Goal: Transaction & Acquisition: Purchase product/service

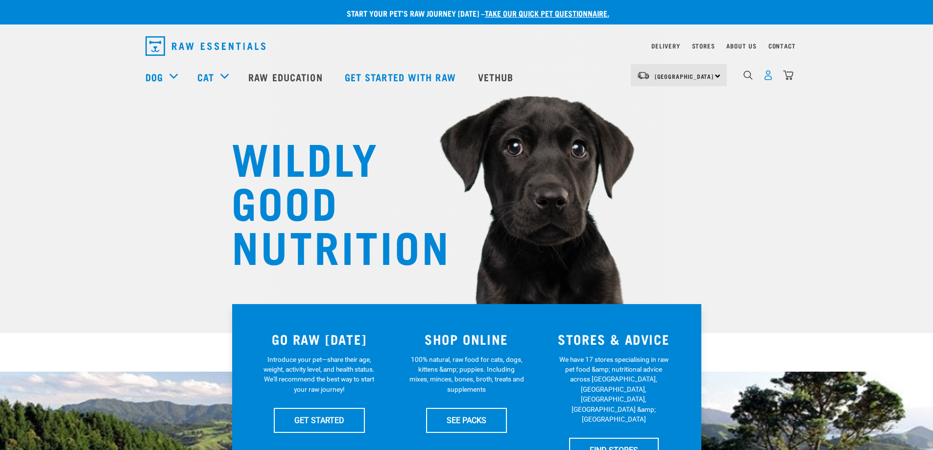
click at [769, 80] on img "dropdown navigation" at bounding box center [768, 75] width 10 height 10
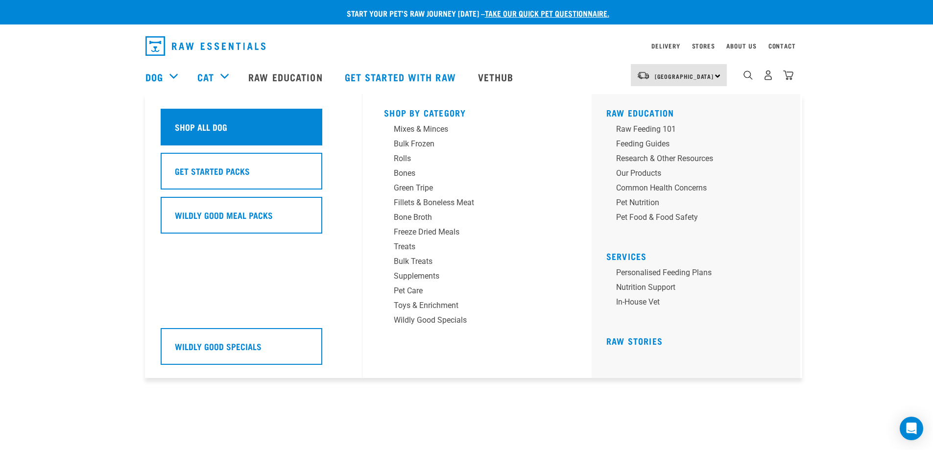
click at [192, 110] on div "Shop All Dog" at bounding box center [242, 127] width 162 height 37
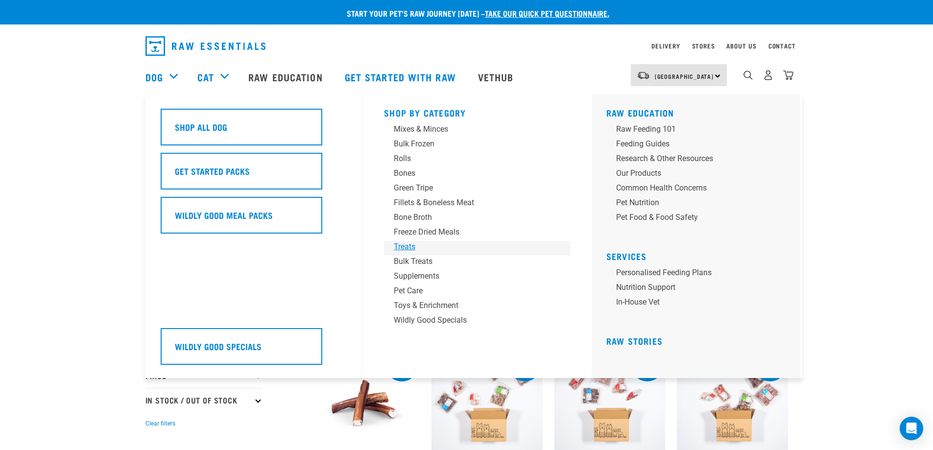
click at [405, 243] on div "Treats" at bounding box center [470, 247] width 153 height 12
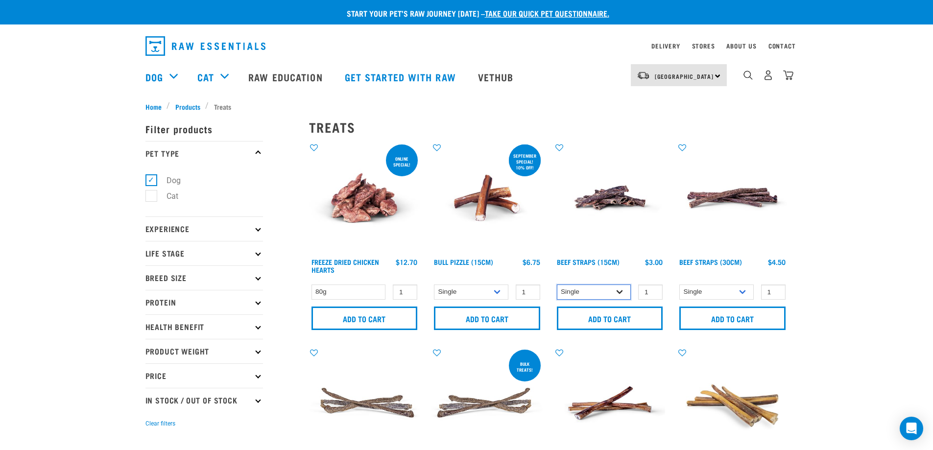
click at [594, 288] on select "Single 6 per pack 25 per pack" at bounding box center [594, 291] width 74 height 15
click at [557, 284] on select "Single 6 per pack 25 per pack" at bounding box center [594, 291] width 74 height 15
click at [599, 291] on select "Single 6 per pack 25 per pack" at bounding box center [594, 291] width 74 height 15
click at [557, 284] on select "Single 6 per pack 25 per pack" at bounding box center [594, 291] width 74 height 15
click at [598, 289] on select "Single 6 per pack 25 per pack" at bounding box center [594, 291] width 74 height 15
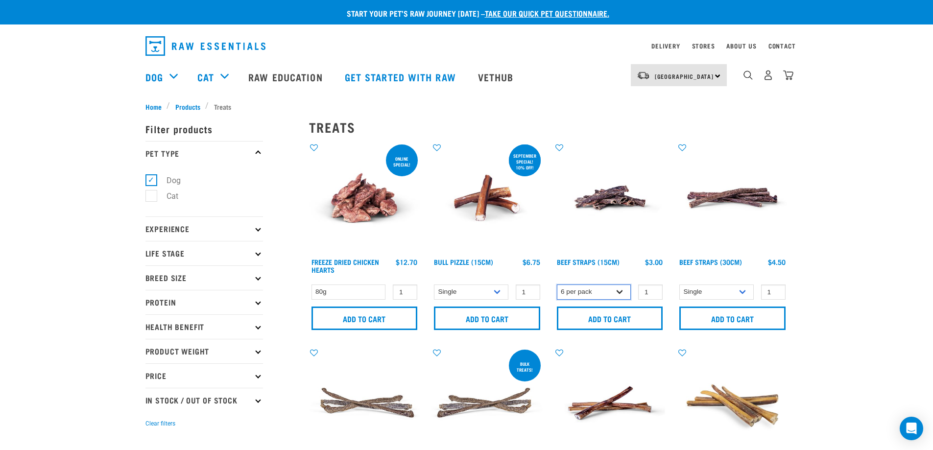
click at [557, 284] on select "Single 6 per pack 25 per pack" at bounding box center [594, 291] width 74 height 15
click at [594, 293] on select "Single 6 per pack 25 per pack" at bounding box center [594, 291] width 74 height 15
click at [557, 284] on select "Single 6 per pack 25 per pack" at bounding box center [594, 291] width 74 height 15
click at [594, 294] on select "Single 6 per pack 25 per pack" at bounding box center [594, 291] width 74 height 15
click at [557, 284] on select "Single 6 per pack 25 per pack" at bounding box center [594, 291] width 74 height 15
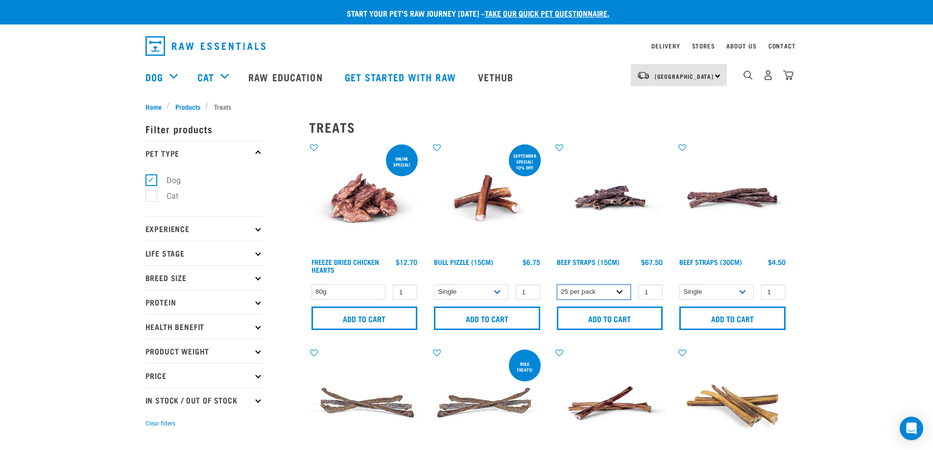
click at [607, 290] on select "Single 6 per pack 25 per pack" at bounding box center [594, 291] width 74 height 15
select select "15447"
click at [557, 284] on select "Single 6 per pack 25 per pack" at bounding box center [594, 291] width 74 height 15
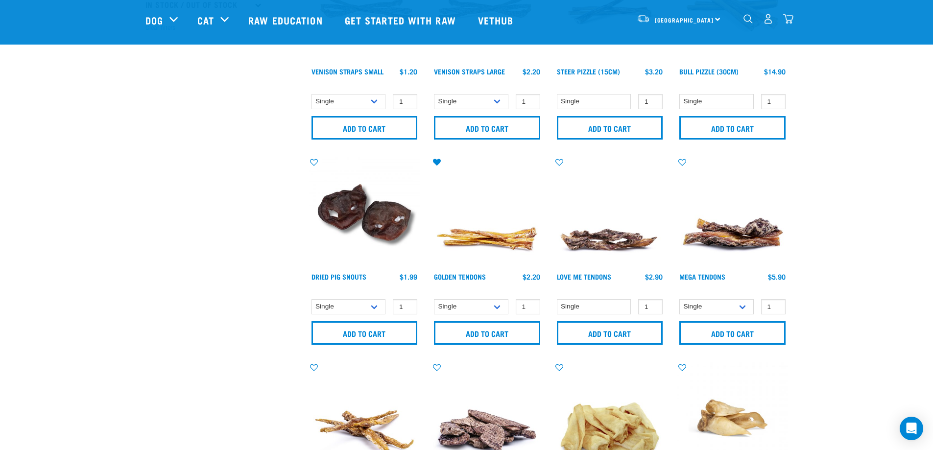
scroll to position [343, 0]
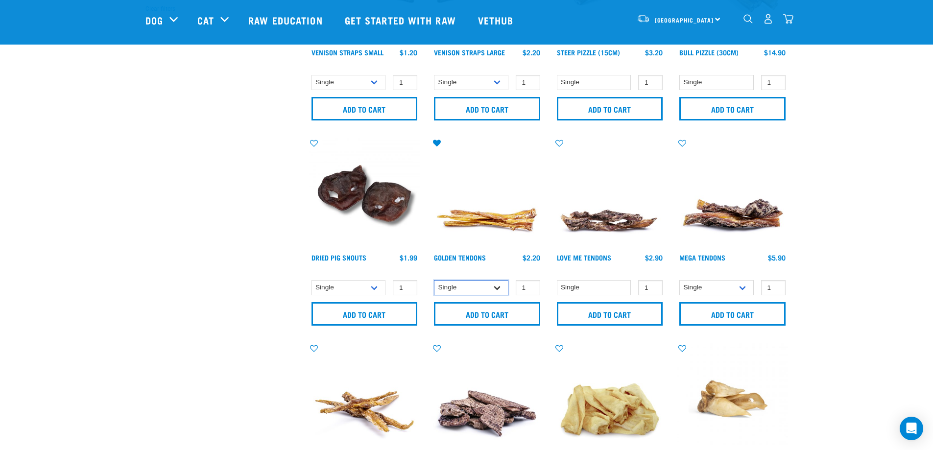
click at [493, 285] on select "Single 10 per pack 25 per pack" at bounding box center [471, 287] width 74 height 15
click at [434, 280] on select "Single 10 per pack 25 per pack" at bounding box center [471, 287] width 74 height 15
click at [487, 287] on select "Single 10 per pack 25 per pack" at bounding box center [471, 287] width 74 height 15
click at [434, 280] on select "Single 10 per pack 25 per pack" at bounding box center [471, 287] width 74 height 15
click at [484, 286] on select "Single 10 per pack 25 per pack" at bounding box center [471, 287] width 74 height 15
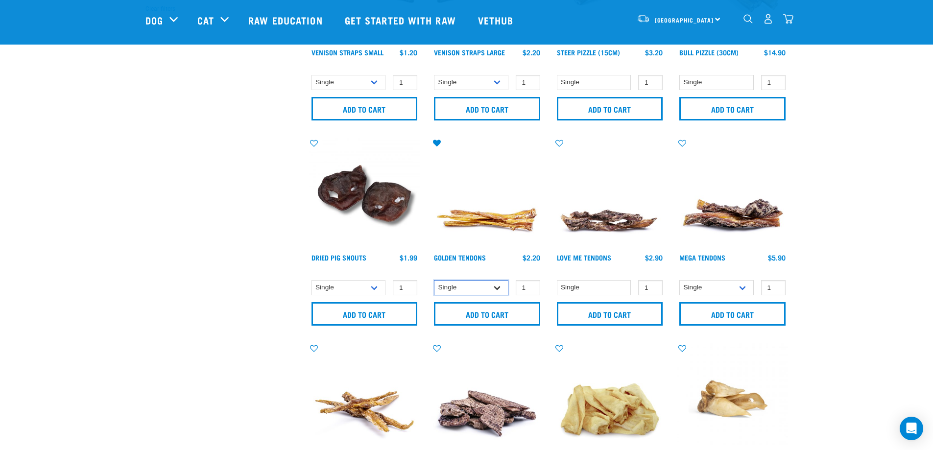
select select "682012"
click at [434, 280] on select "Single 10 per pack 25 per pack" at bounding box center [471, 287] width 74 height 15
click at [490, 312] on input "Add to cart" at bounding box center [487, 313] width 106 height 23
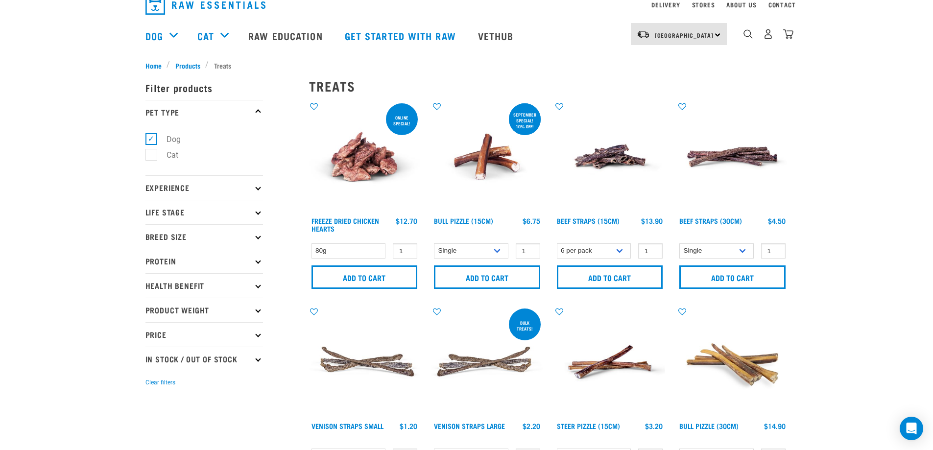
scroll to position [0, 0]
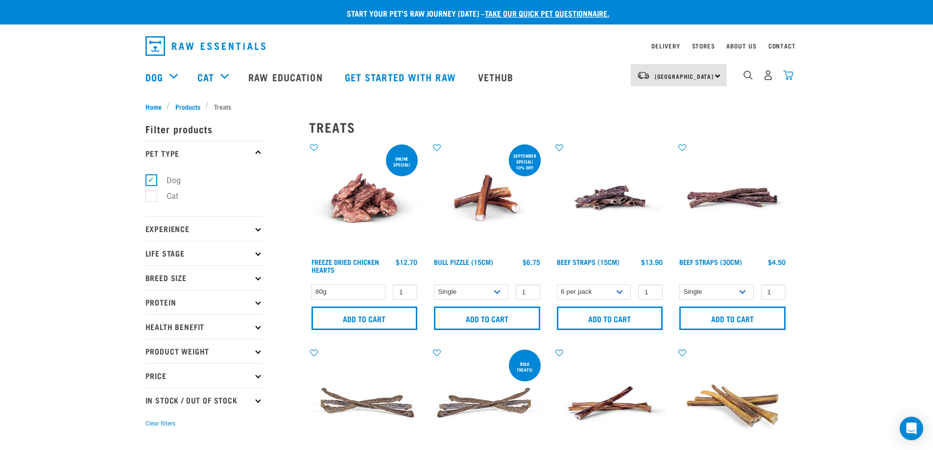
click at [792, 80] on img "dropdown navigation" at bounding box center [788, 75] width 10 height 10
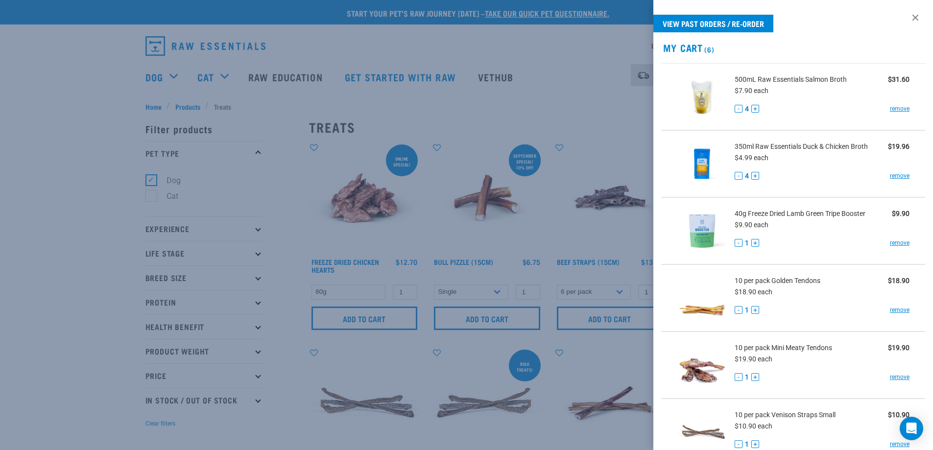
click at [887, 238] on div "- 1 + remove" at bounding box center [821, 243] width 175 height 10
click at [889, 179] on link "remove" at bounding box center [899, 175] width 20 height 9
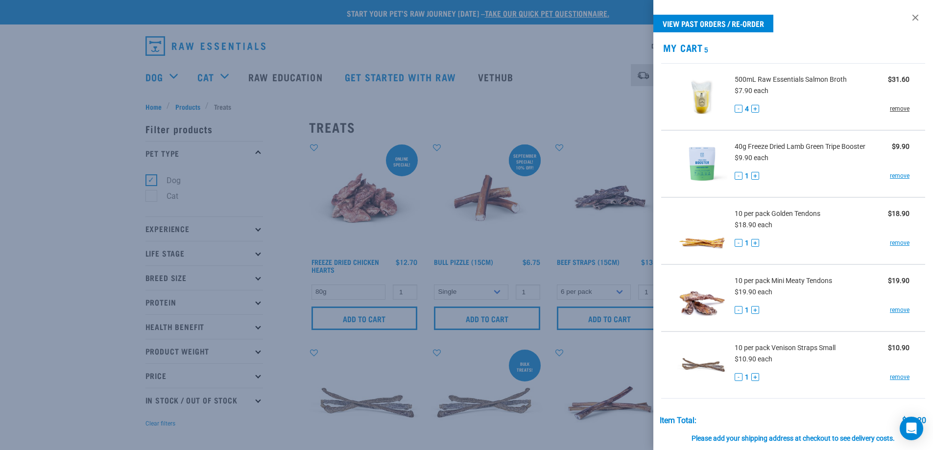
click at [889, 109] on link "remove" at bounding box center [899, 108] width 20 height 9
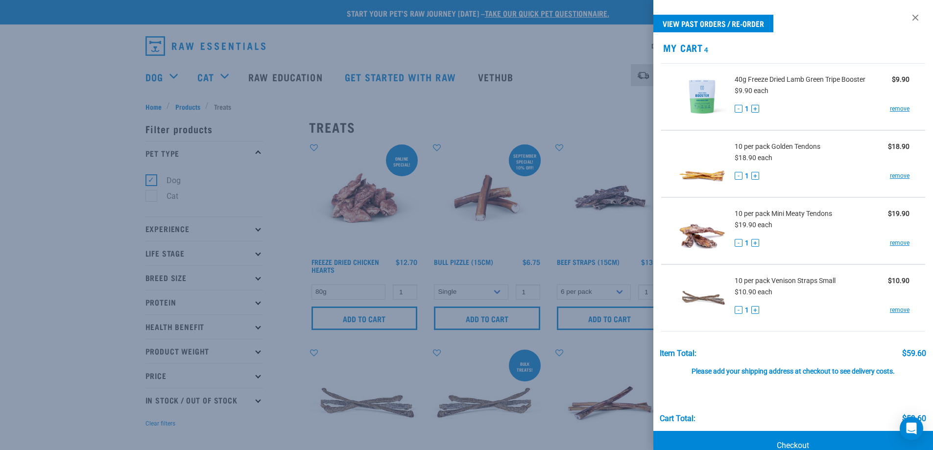
click at [561, 242] on div at bounding box center [466, 225] width 933 height 450
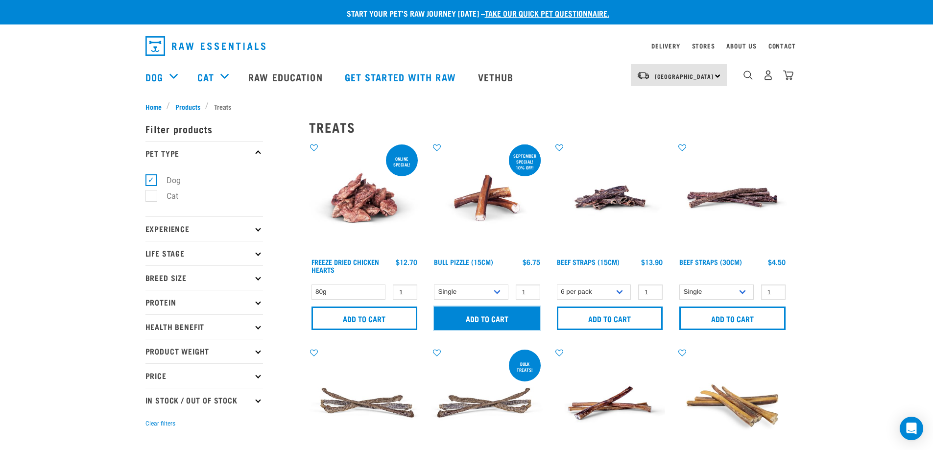
click at [523, 311] on input "Add to cart" at bounding box center [487, 317] width 106 height 23
click at [41, 226] on button "delete" at bounding box center [36, 225] width 10 height 10
click at [789, 78] on img "dropdown navigation" at bounding box center [788, 75] width 10 height 10
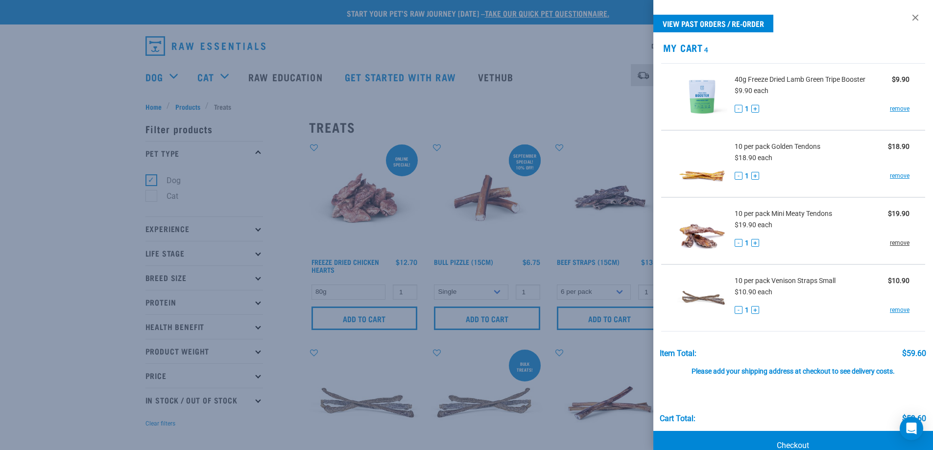
click at [891, 242] on link "remove" at bounding box center [899, 242] width 20 height 9
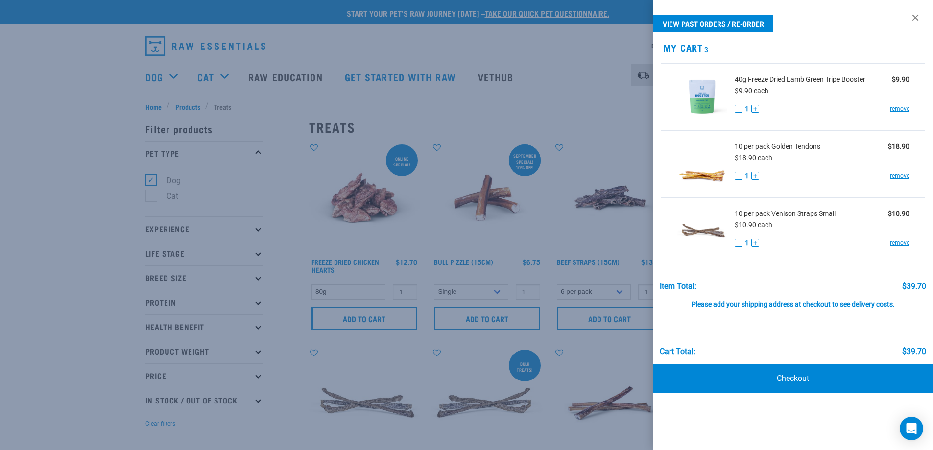
click at [634, 112] on div at bounding box center [466, 225] width 933 height 450
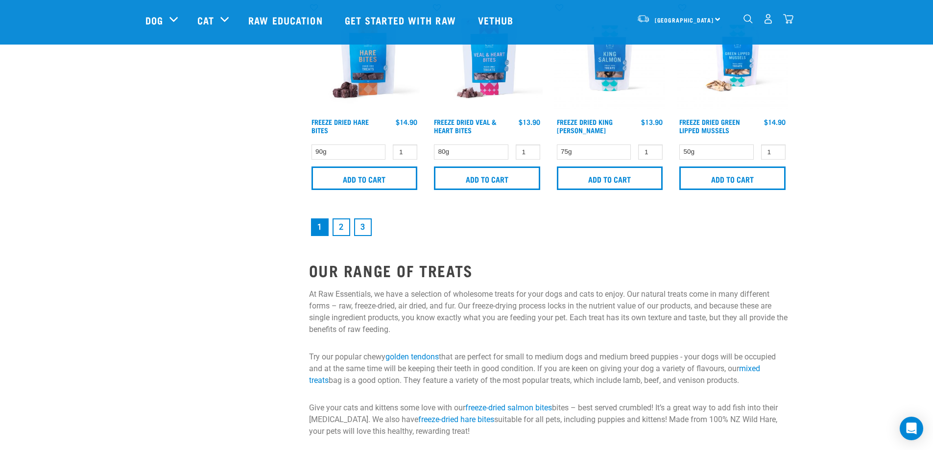
scroll to position [1485, 0]
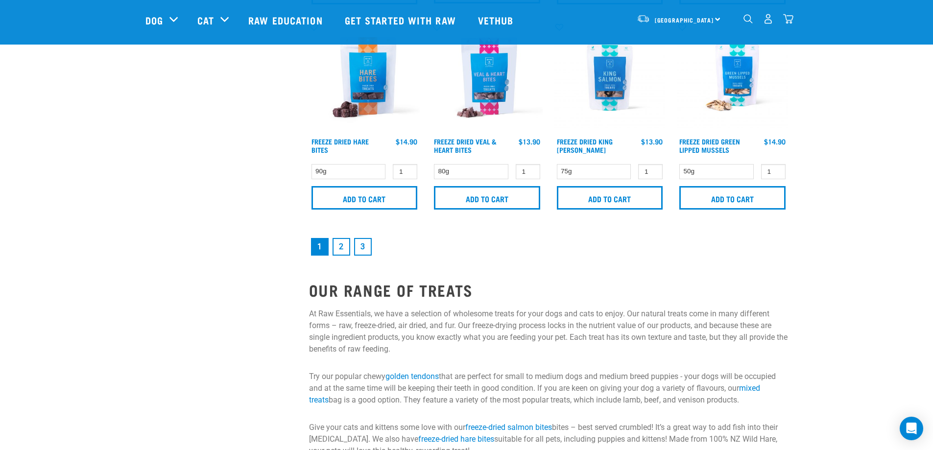
click at [361, 245] on link "3" at bounding box center [363, 247] width 18 height 18
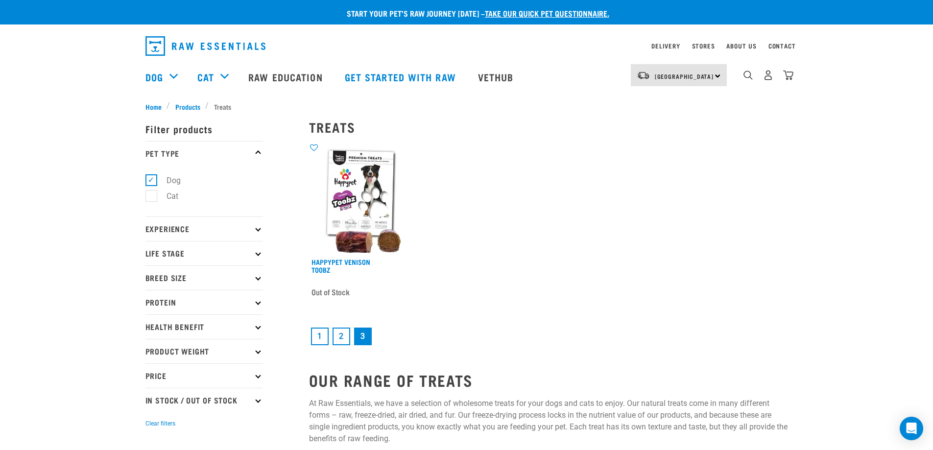
click at [338, 332] on link "2" at bounding box center [341, 336] width 18 height 18
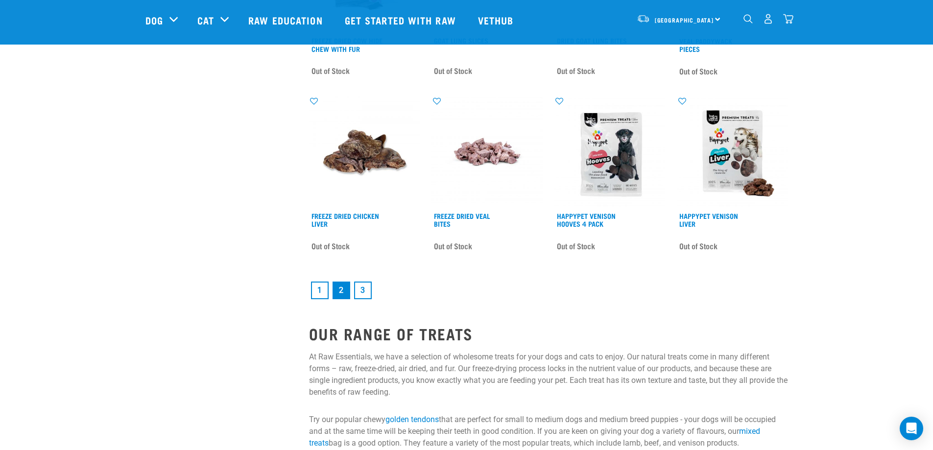
scroll to position [1485, 0]
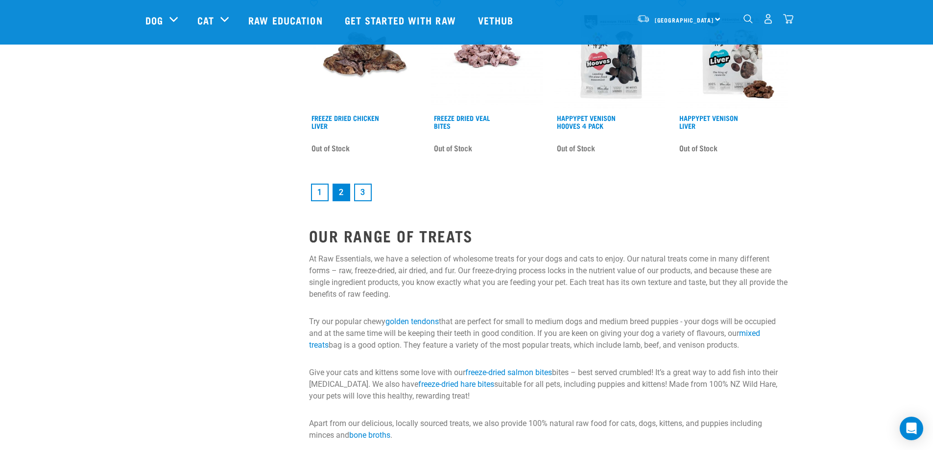
click at [318, 199] on link "1" at bounding box center [320, 193] width 18 height 18
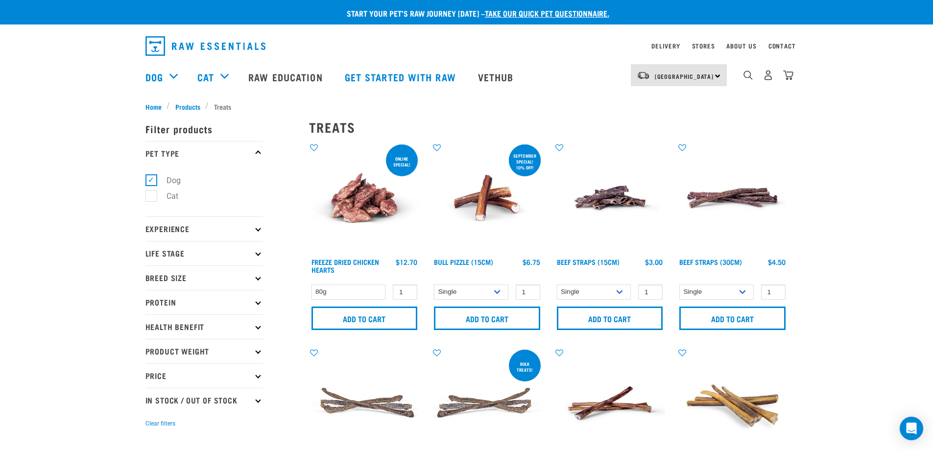
click at [470, 196] on img at bounding box center [486, 197] width 111 height 111
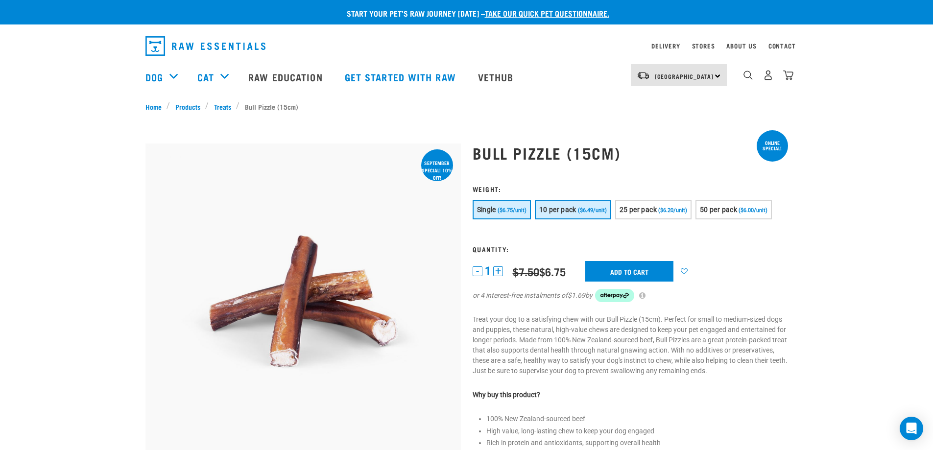
click at [592, 218] on button "10 per pack ($6.49/unit)" at bounding box center [573, 209] width 76 height 19
click at [488, 205] on button "Single ($6.75/unit)" at bounding box center [501, 209] width 58 height 19
click at [607, 268] on input "Add to cart" at bounding box center [629, 271] width 88 height 21
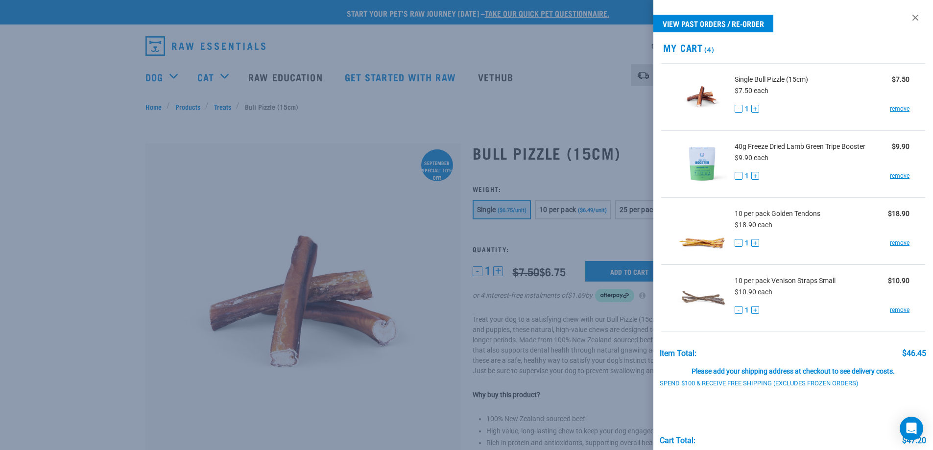
click at [398, 218] on div at bounding box center [466, 225] width 933 height 450
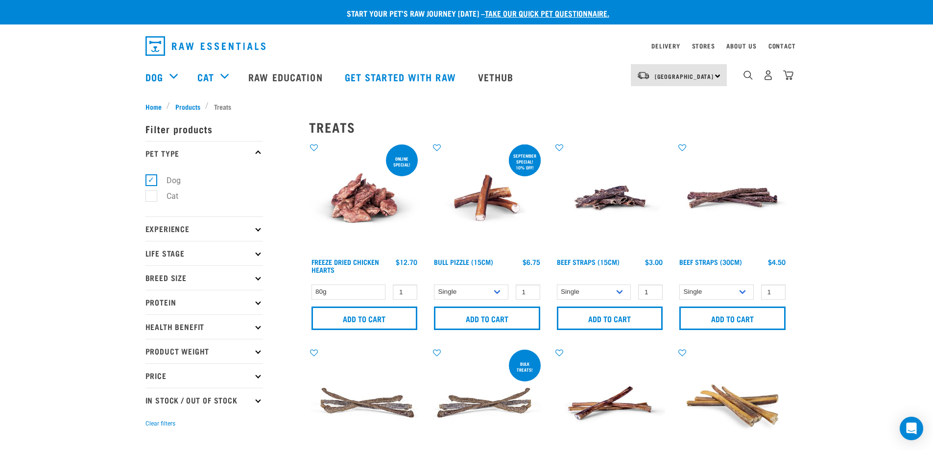
click at [613, 198] on img at bounding box center [609, 197] width 111 height 111
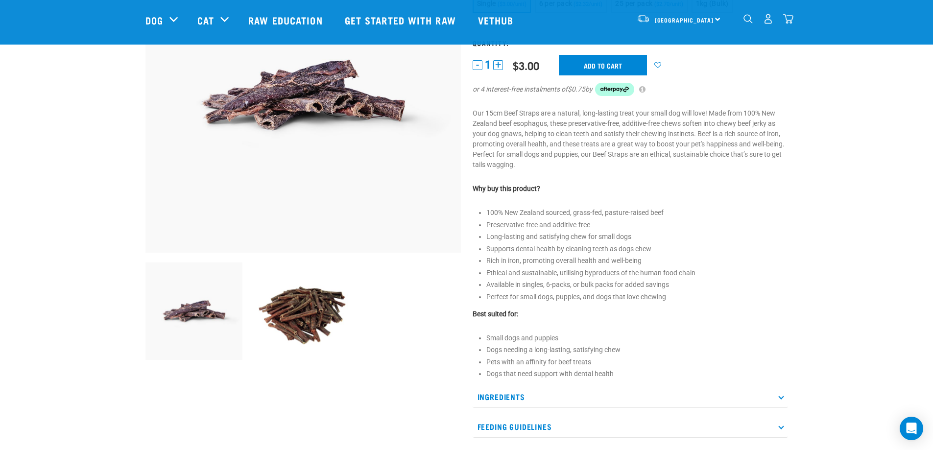
scroll to position [229, 0]
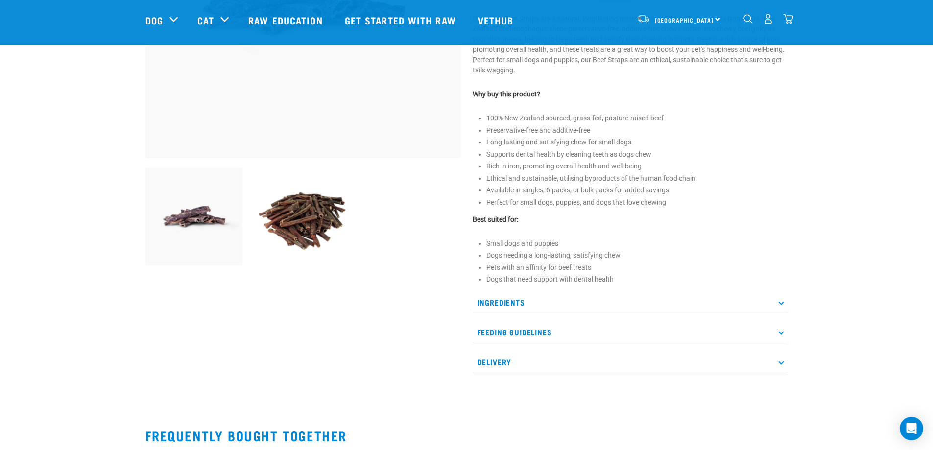
click at [335, 206] on img at bounding box center [302, 216] width 97 height 97
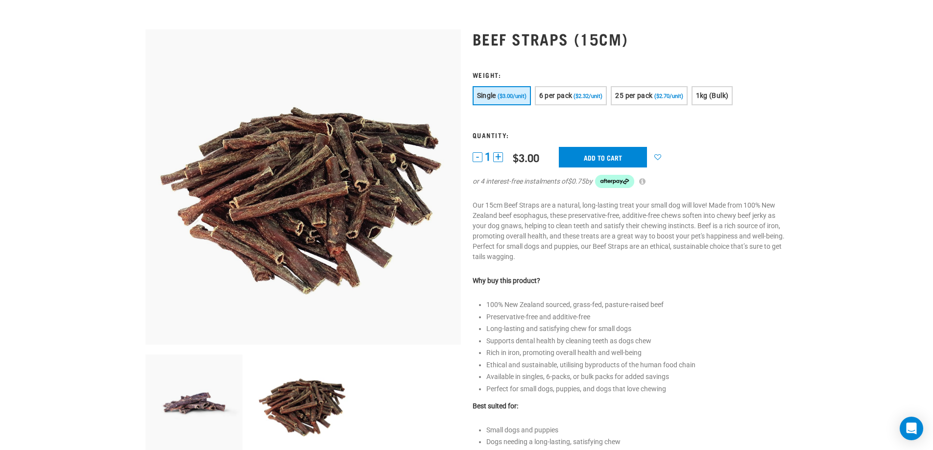
scroll to position [0, 0]
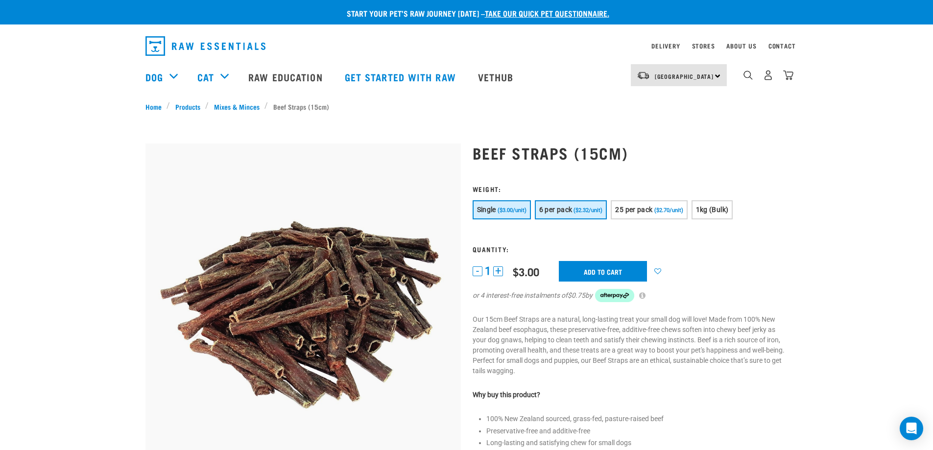
click at [556, 210] on span "6 per pack" at bounding box center [555, 210] width 33 height 8
click at [586, 277] on input "Add to cart" at bounding box center [608, 271] width 88 height 21
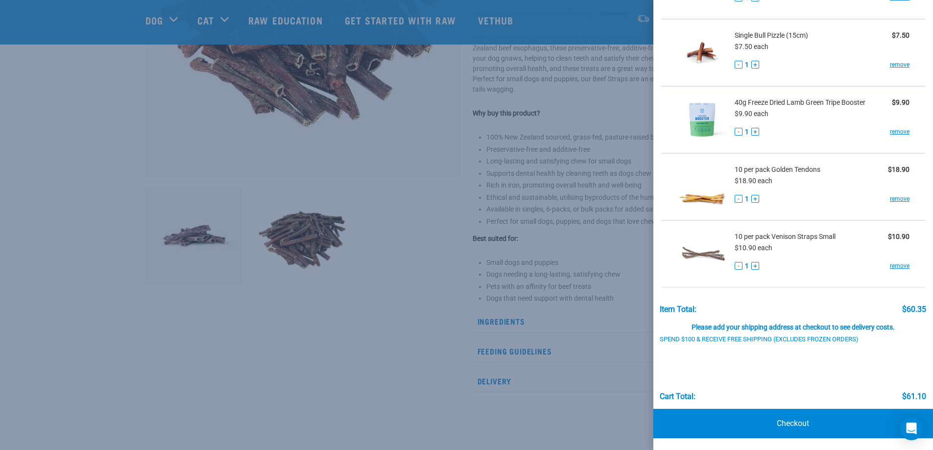
scroll to position [229, 0]
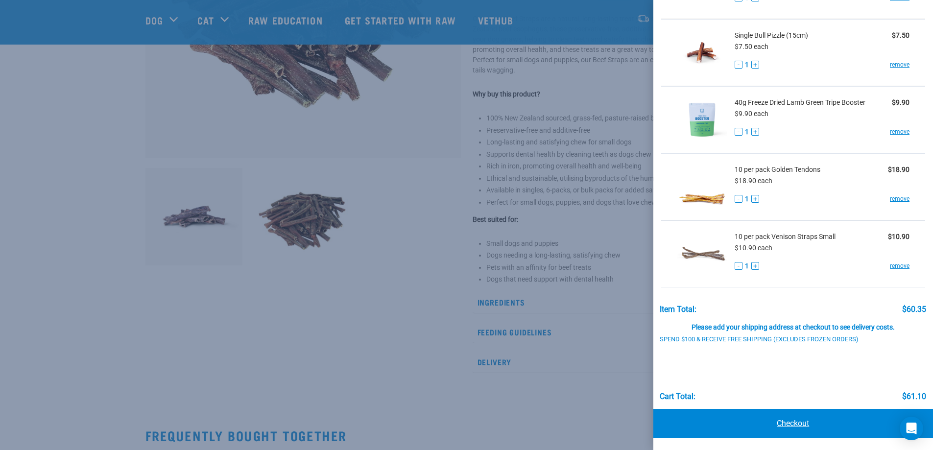
click at [778, 419] on link "Checkout" at bounding box center [793, 423] width 280 height 29
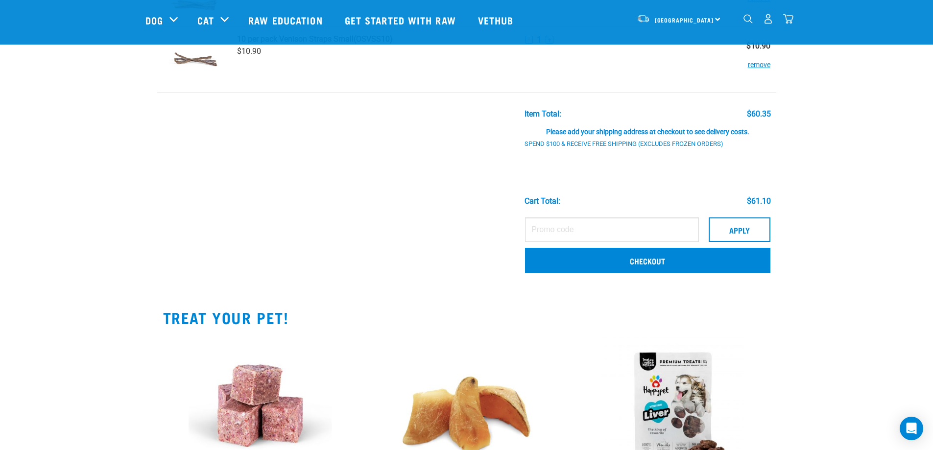
scroll to position [343, 0]
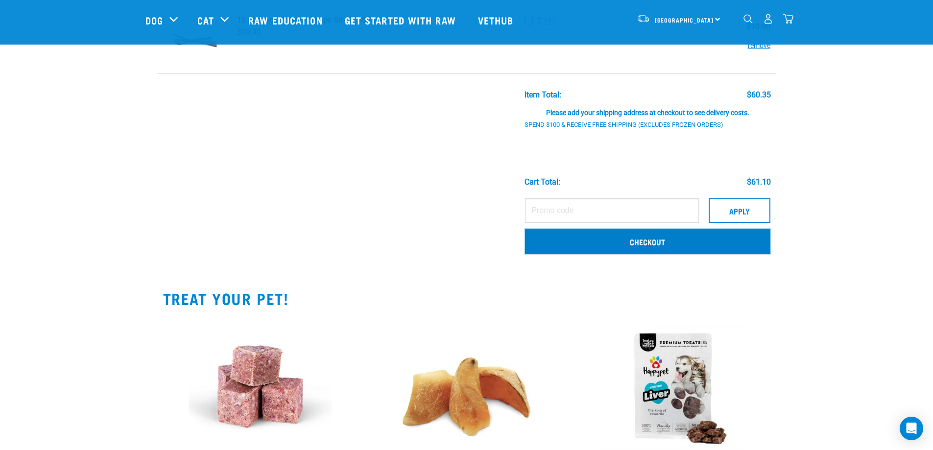
click at [637, 254] on link "Checkout" at bounding box center [647, 241] width 245 height 25
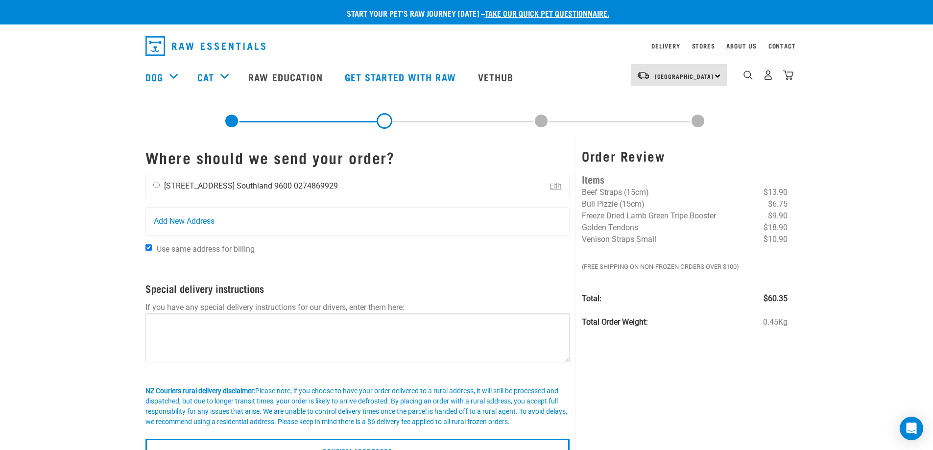
click at [310, 189] on li "0274869929" at bounding box center [316, 185] width 44 height 9
click at [157, 187] on input "radio" at bounding box center [156, 185] width 6 height 6
radio input "true"
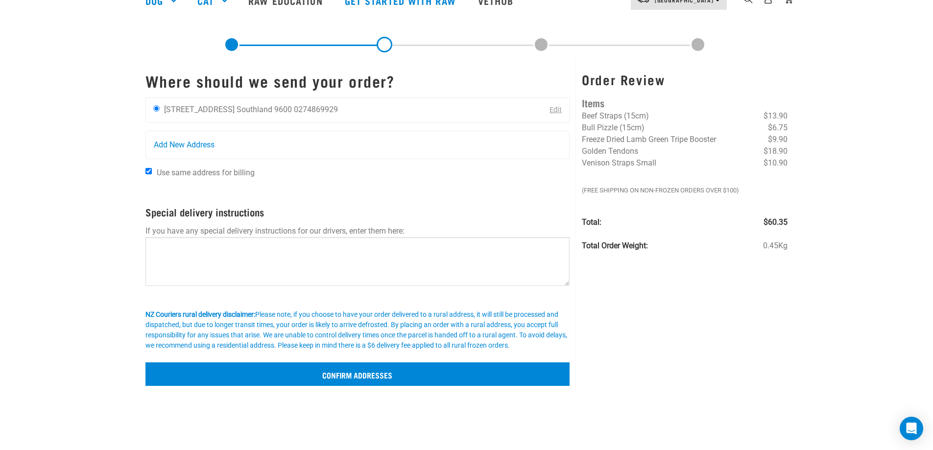
scroll to position [114, 0]
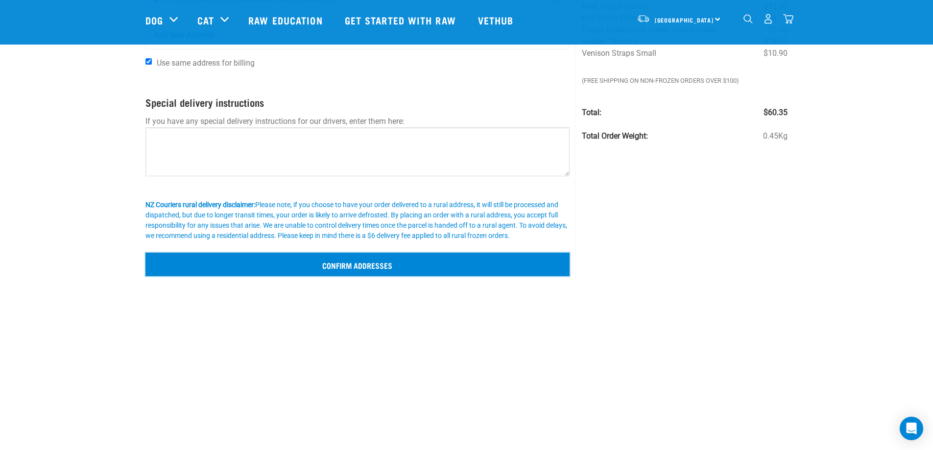
click at [411, 264] on input "Confirm addresses" at bounding box center [357, 264] width 424 height 23
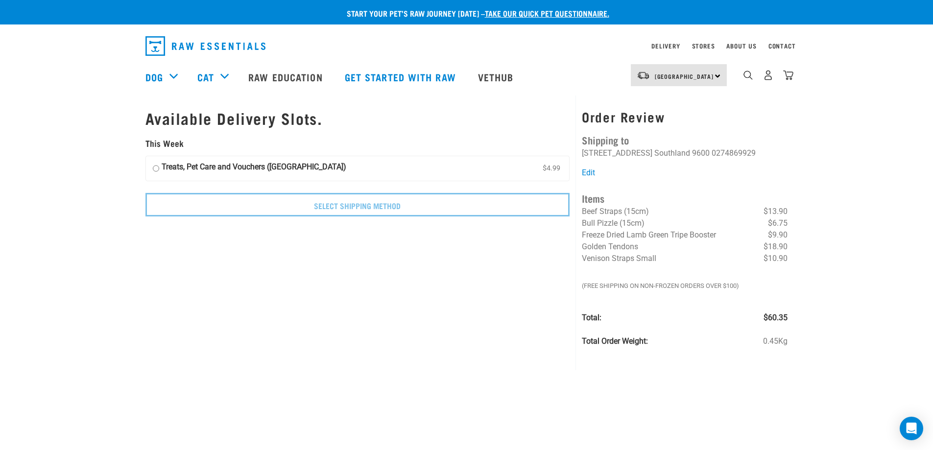
click at [214, 165] on strong "Treats, Pet Care and Vouchers (South Island)" at bounding box center [254, 168] width 185 height 15
click at [159, 165] on input "Treats, Pet Care and Vouchers (South Island) $4.99" at bounding box center [156, 168] width 6 height 15
radio input "true"
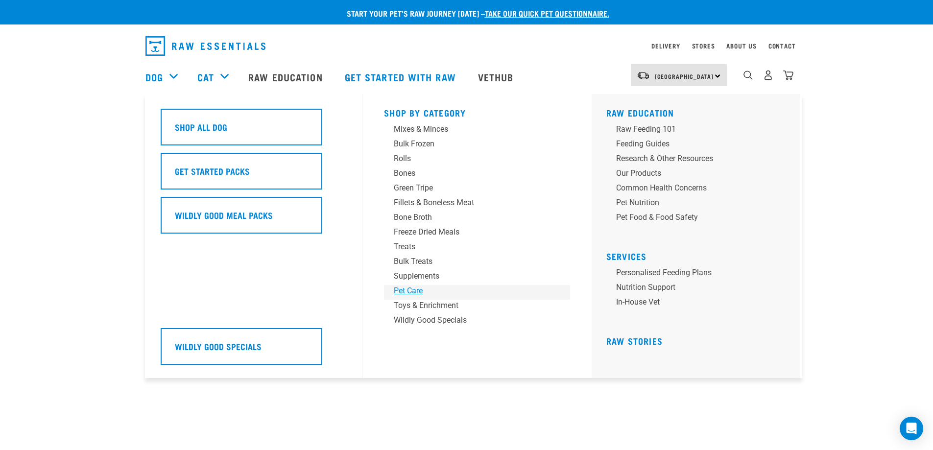
click at [407, 293] on div "Pet Care" at bounding box center [470, 291] width 153 height 12
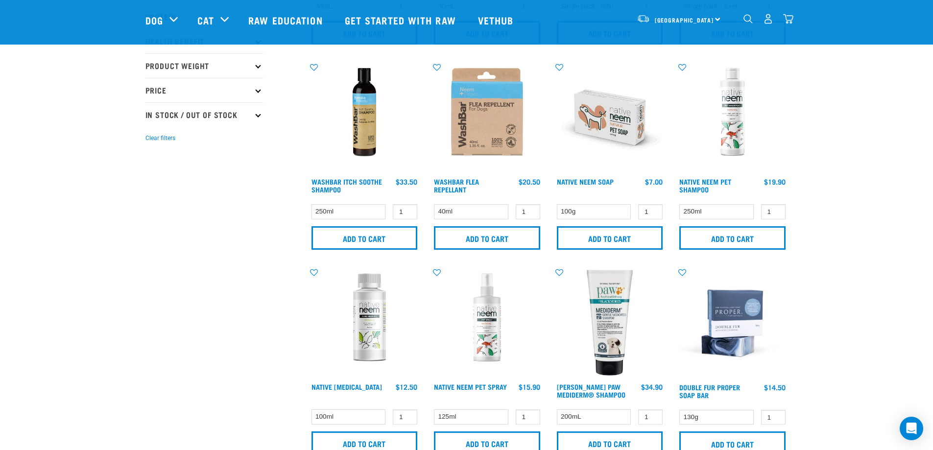
scroll to position [229, 0]
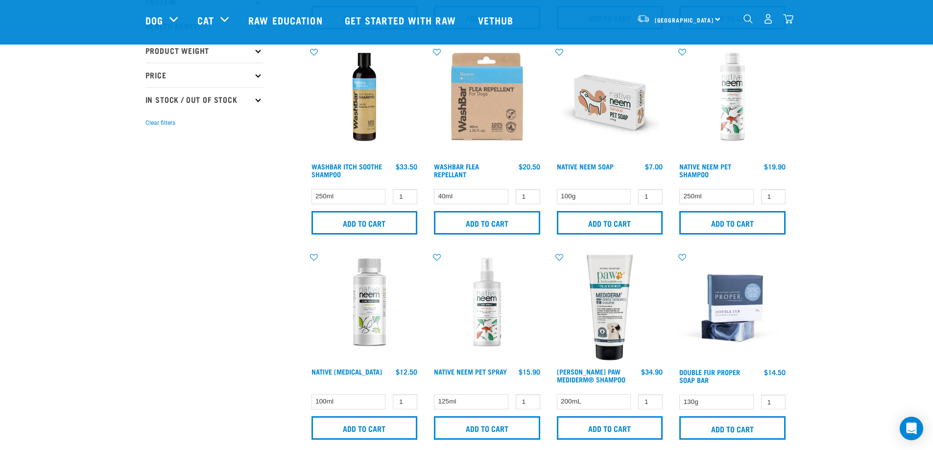
click at [742, 325] on img at bounding box center [732, 307] width 111 height 111
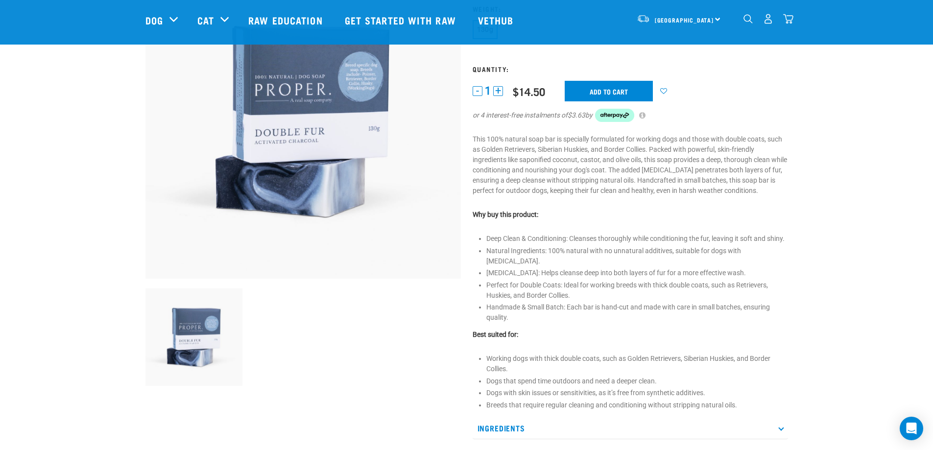
scroll to position [114, 0]
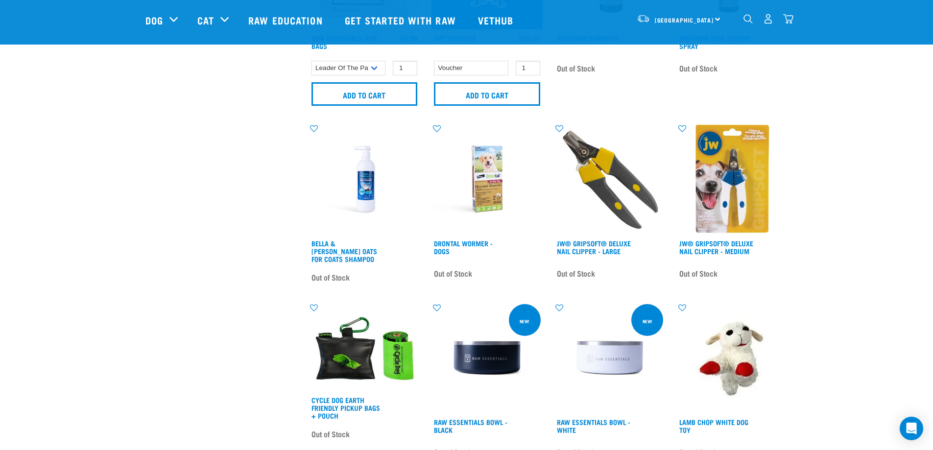
scroll to position [979, 0]
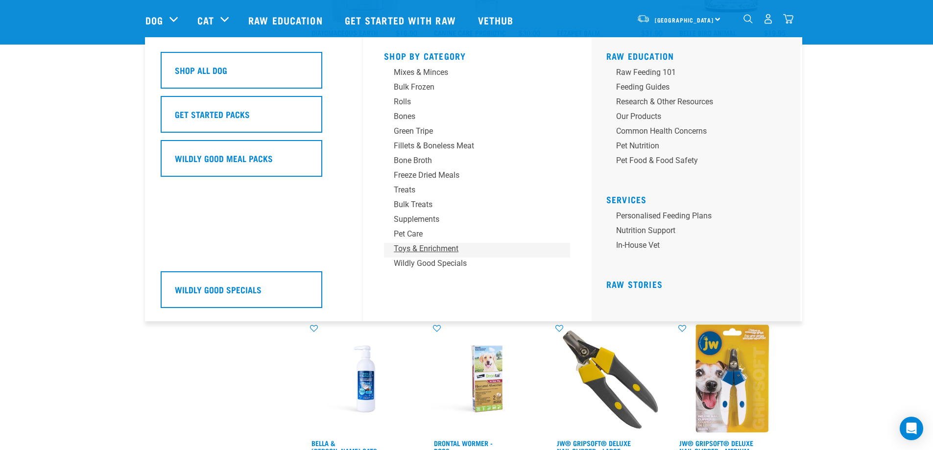
click at [442, 250] on div "Toys & Enrichment" at bounding box center [470, 249] width 153 height 12
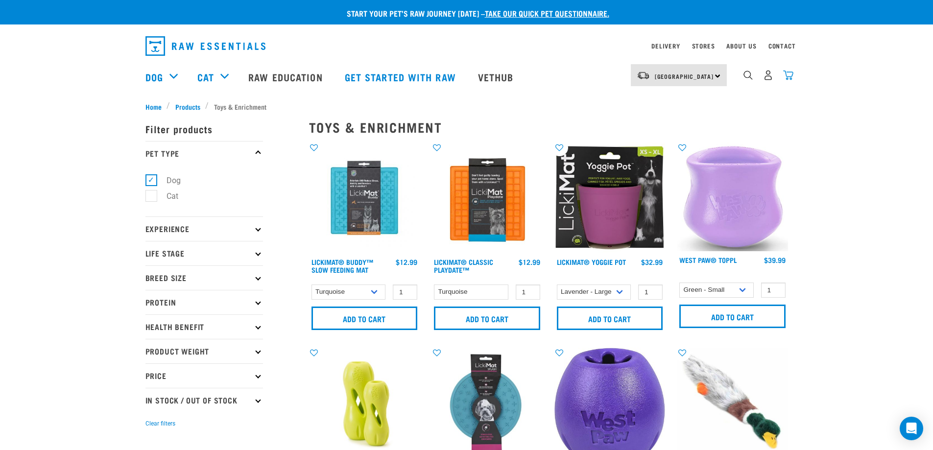
click at [784, 78] on img "dropdown navigation" at bounding box center [788, 75] width 10 height 10
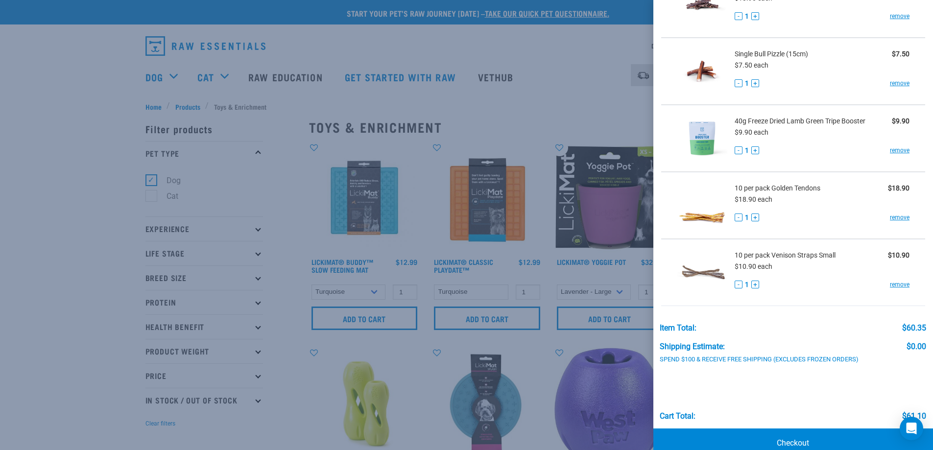
scroll to position [112, 0]
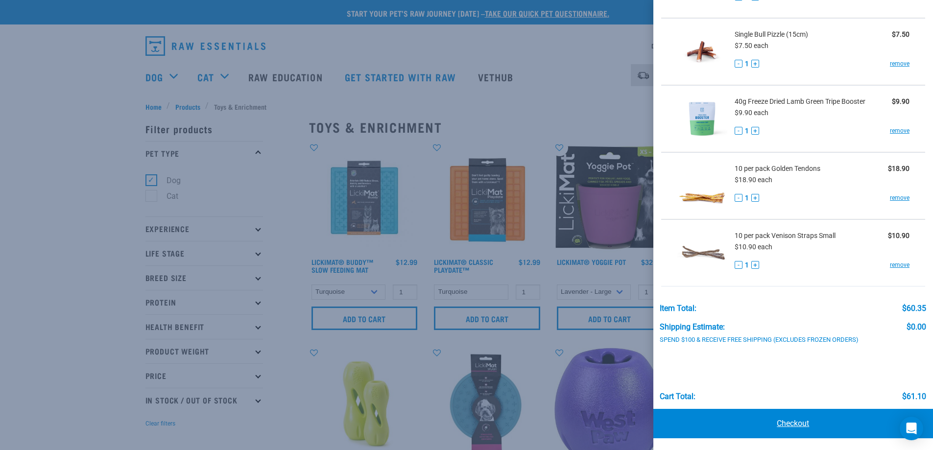
click at [780, 424] on link "Checkout" at bounding box center [793, 423] width 280 height 29
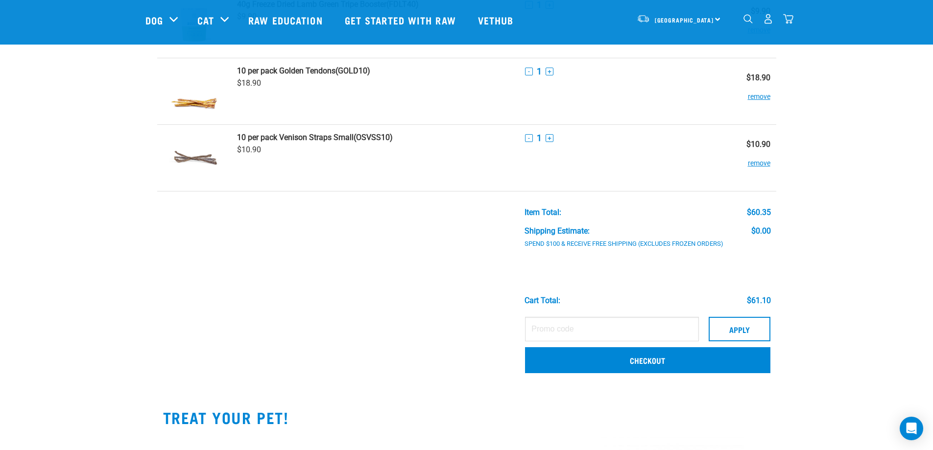
scroll to position [229, 0]
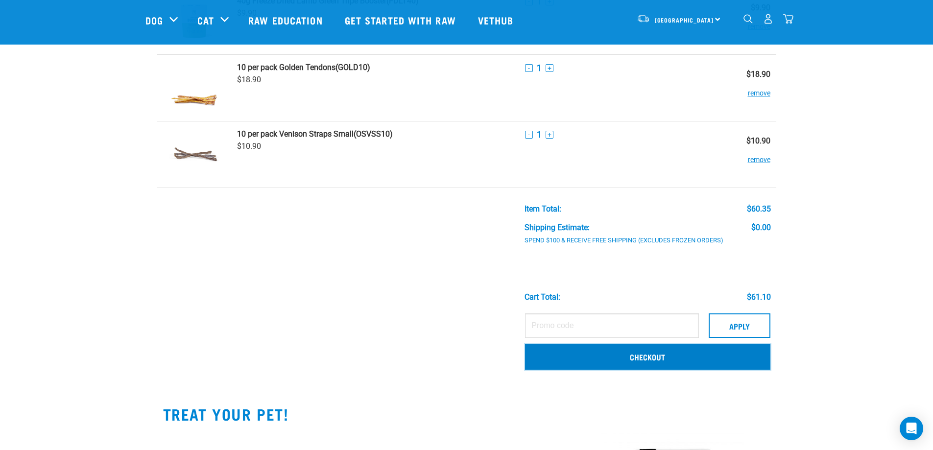
click at [704, 355] on link "Checkout" at bounding box center [647, 356] width 245 height 25
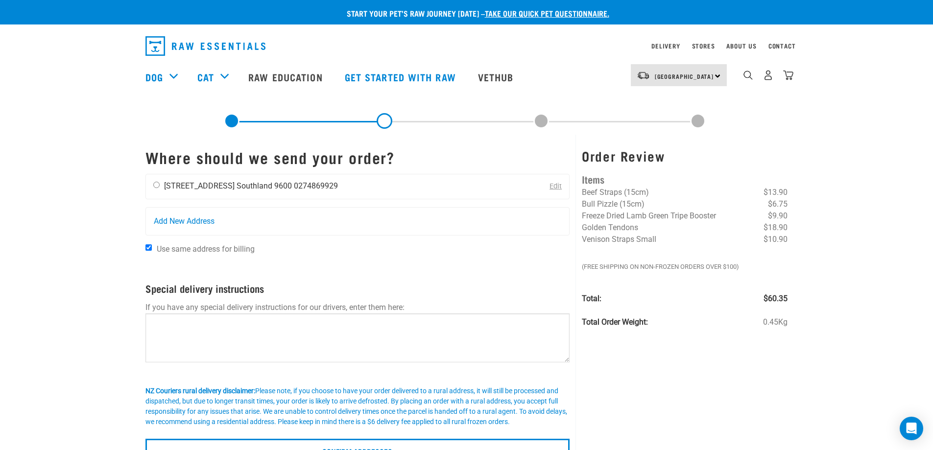
click at [154, 185] on input "radio" at bounding box center [156, 185] width 6 height 6
radio input "true"
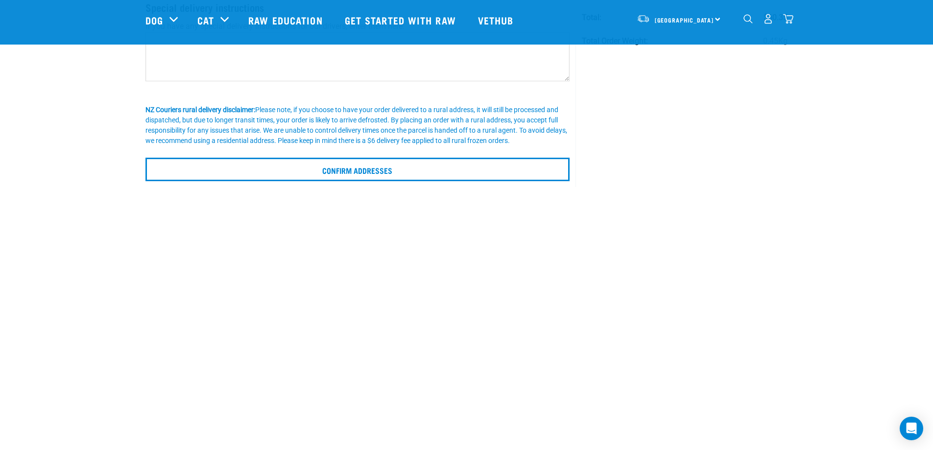
scroll to position [229, 0]
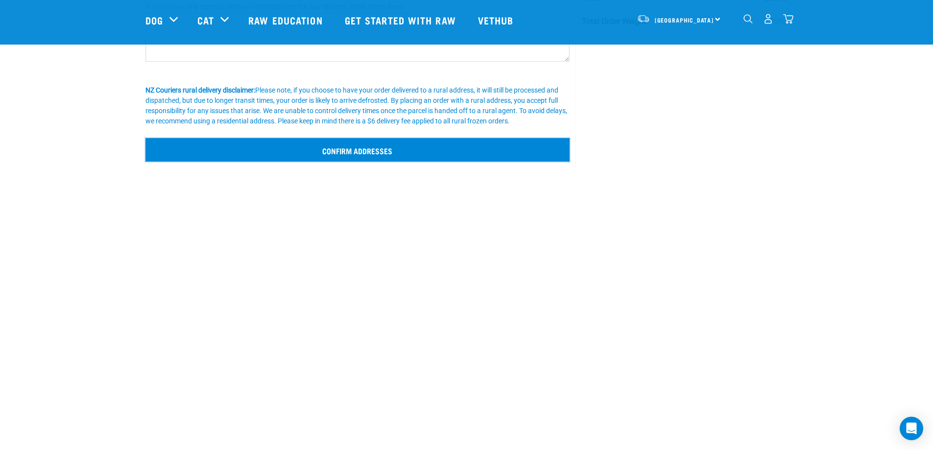
click at [463, 148] on input "Confirm addresses" at bounding box center [357, 149] width 424 height 23
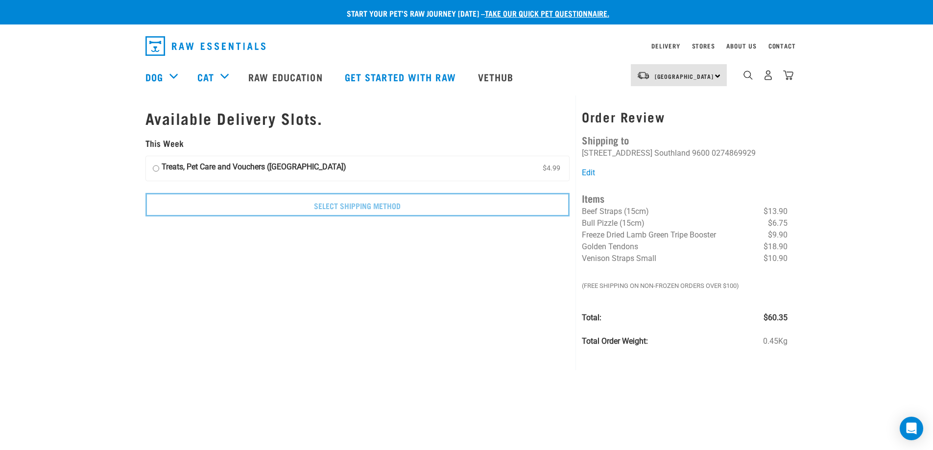
click at [328, 170] on label "Treats, Pet Care and Vouchers (South Island) $4.99" at bounding box center [357, 168] width 423 height 24
click at [159, 170] on input "Treats, Pet Care and Vouchers (South Island) $4.99" at bounding box center [156, 168] width 6 height 15
radio input "true"
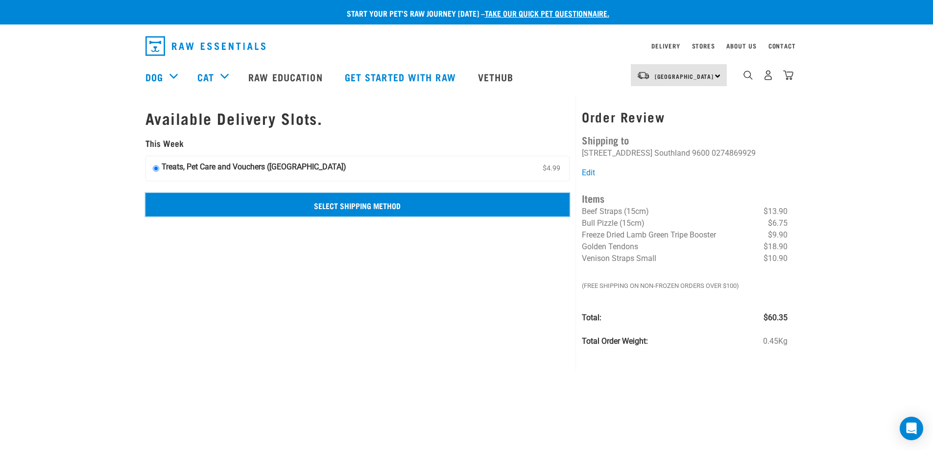
click at [332, 202] on input "Select Shipping Method" at bounding box center [357, 204] width 424 height 23
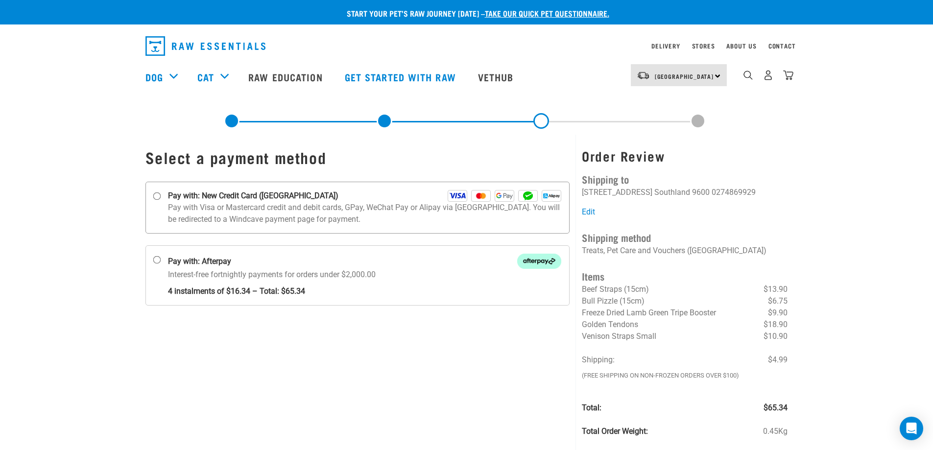
click at [262, 201] on strong "Pay with: New Credit Card ([GEOGRAPHIC_DATA])" at bounding box center [253, 196] width 170 height 12
click at [161, 200] on input "Pay with: New Credit Card ([GEOGRAPHIC_DATA])" at bounding box center [157, 196] width 8 height 8
radio input "true"
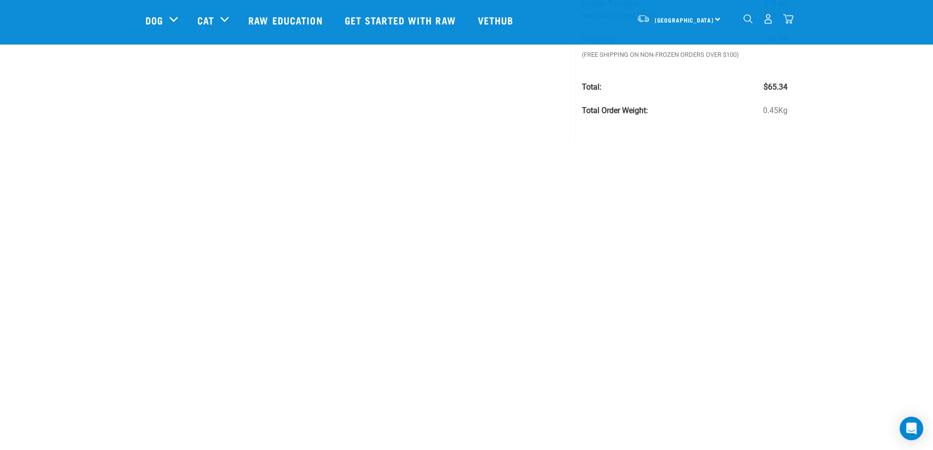
scroll to position [343, 0]
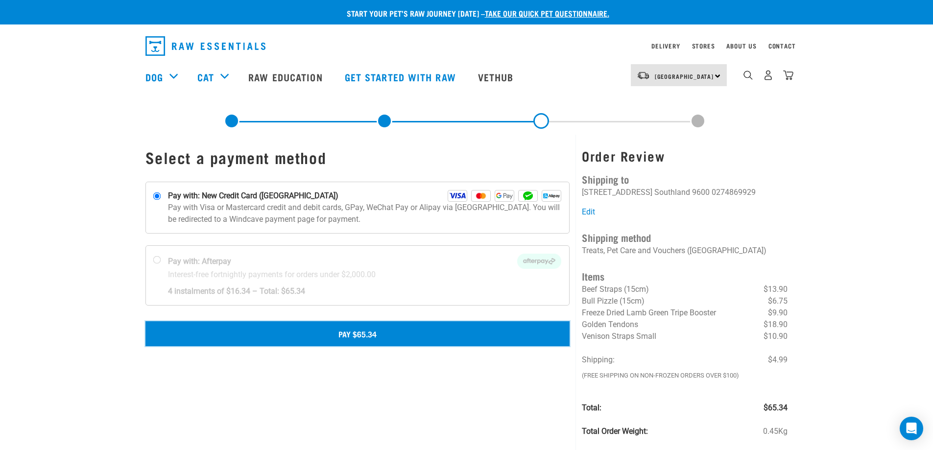
click at [379, 331] on button "Pay $65.34" at bounding box center [357, 333] width 424 height 24
